Goal: Complete application form: Complete application form

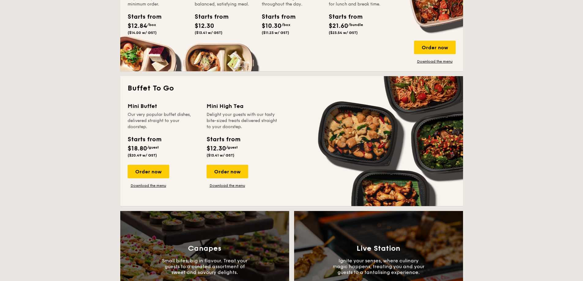
scroll to position [337, 0]
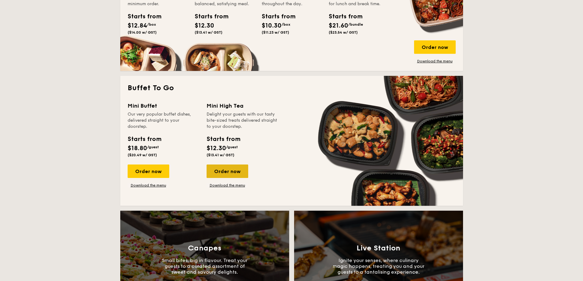
click at [217, 172] on div "Order now" at bounding box center [228, 171] width 42 height 13
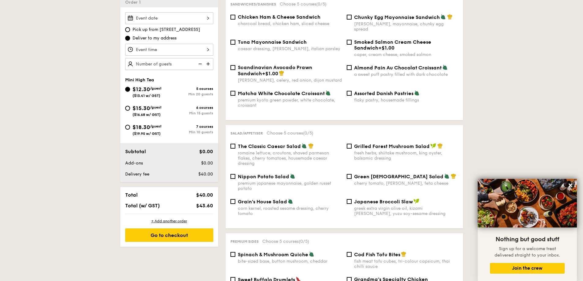
scroll to position [122, 0]
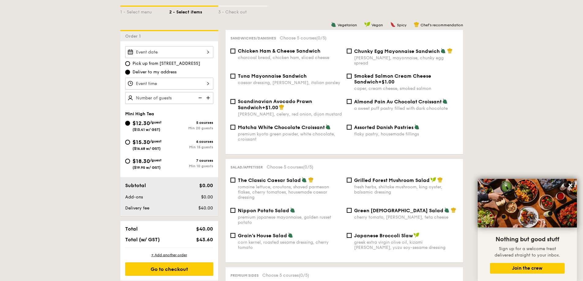
scroll to position [153, 0]
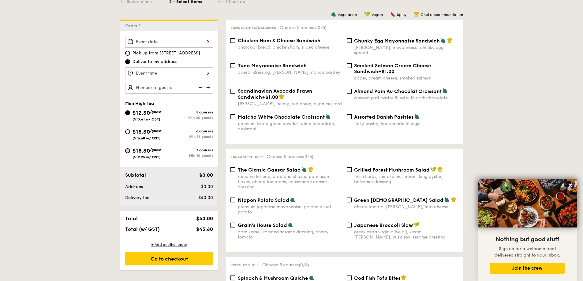
click at [126, 150] on input "$18.30 /guest ($19.95 w/ GST) 7 courses Min 10 guests" at bounding box center [127, 150] width 5 height 5
radio input "true"
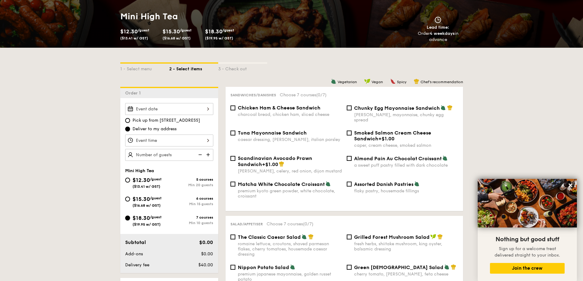
scroll to position [85, 0]
click at [127, 180] on input "$12.30 /guest ($13.41 w/ GST) 5 courses Min 20 guests" at bounding box center [127, 180] width 5 height 5
radio input "true"
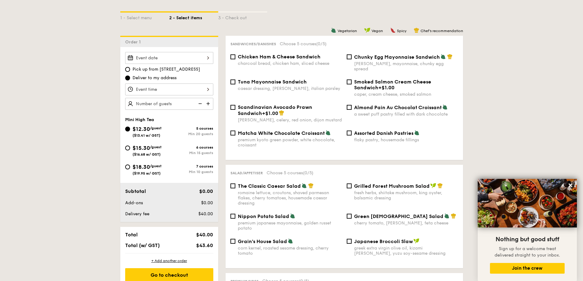
scroll to position [147, 0]
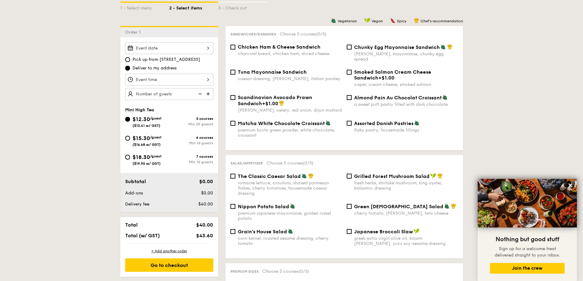
click at [196, 81] on div at bounding box center [169, 80] width 88 height 12
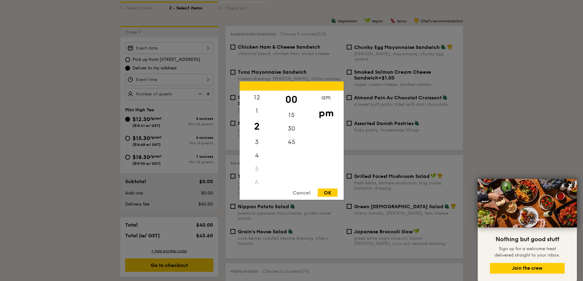
click at [92, 156] on div at bounding box center [291, 140] width 583 height 281
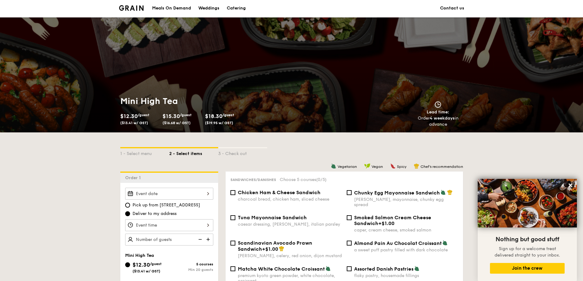
scroll to position [0, 0]
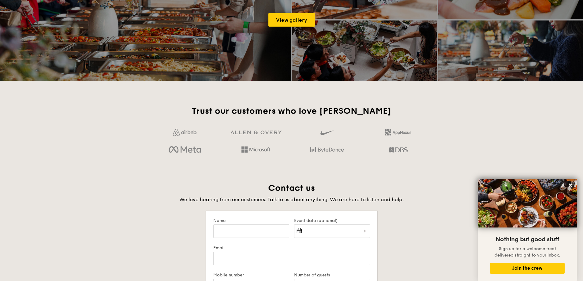
scroll to position [994, 0]
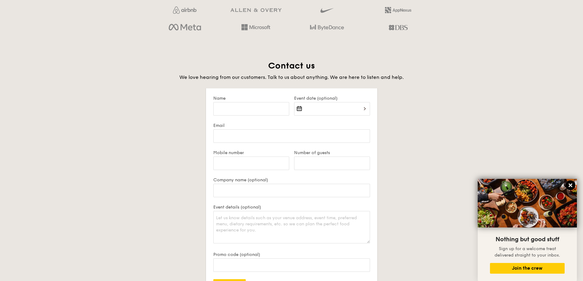
click at [570, 183] on icon at bounding box center [571, 186] width 6 height 6
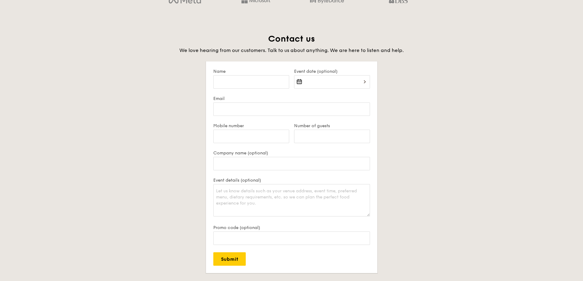
scroll to position [1024, 0]
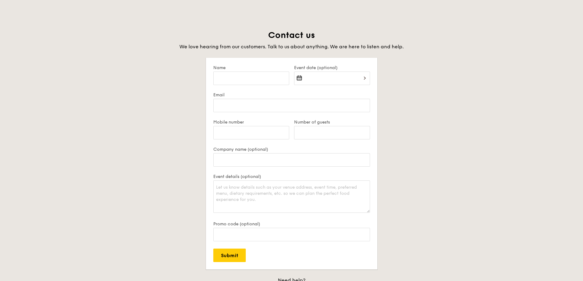
click at [350, 75] on div at bounding box center [332, 82] width 76 height 21
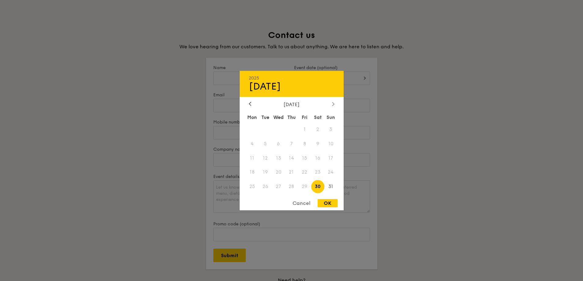
click at [332, 103] on div at bounding box center [334, 104] width 6 height 6
click at [308, 172] on span "26" at bounding box center [304, 172] width 13 height 13
click at [321, 206] on div "OK" at bounding box center [328, 203] width 20 height 8
type input "[DATE]"
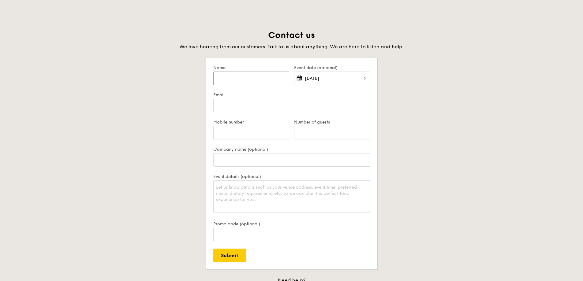
click at [261, 81] on input "Name" at bounding box center [251, 78] width 76 height 13
type input "[PERSON_NAME]"
click at [233, 108] on input "Email" at bounding box center [291, 105] width 157 height 13
type input "[PERSON_NAME][EMAIL_ADDRESS][PERSON_NAME][DOMAIN_NAME]"
click at [219, 136] on input "Mobile number" at bounding box center [251, 132] width 76 height 13
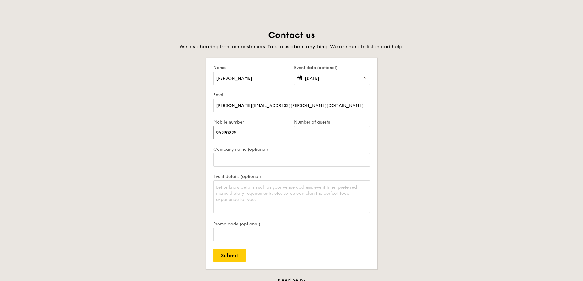
type input "96930825"
click at [328, 131] on input "Number of guests" at bounding box center [332, 132] width 76 height 13
type input "100"
click at [317, 159] on input "Company name (optional)" at bounding box center [291, 159] width 157 height 13
type input "General Electric"
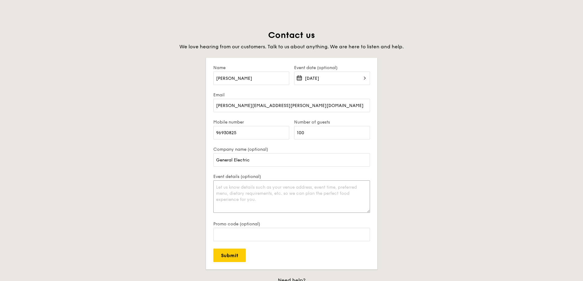
click at [284, 192] on textarea "Event details (optional)" at bounding box center [291, 197] width 157 height 32
type textarea "Networking Employee session from 12.30pm - 1.30pm (1 hour). Will be held at Jus…"
click at [228, 256] on input "Submit" at bounding box center [229, 255] width 32 height 13
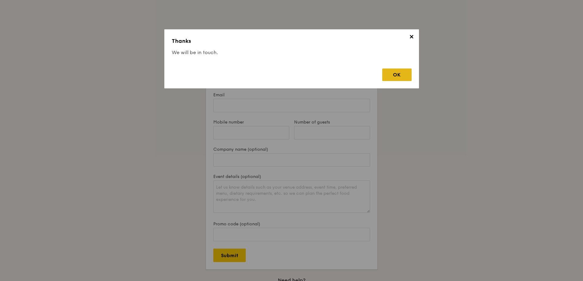
click at [388, 75] on div "OK" at bounding box center [396, 75] width 29 height 13
